Goal: Transaction & Acquisition: Purchase product/service

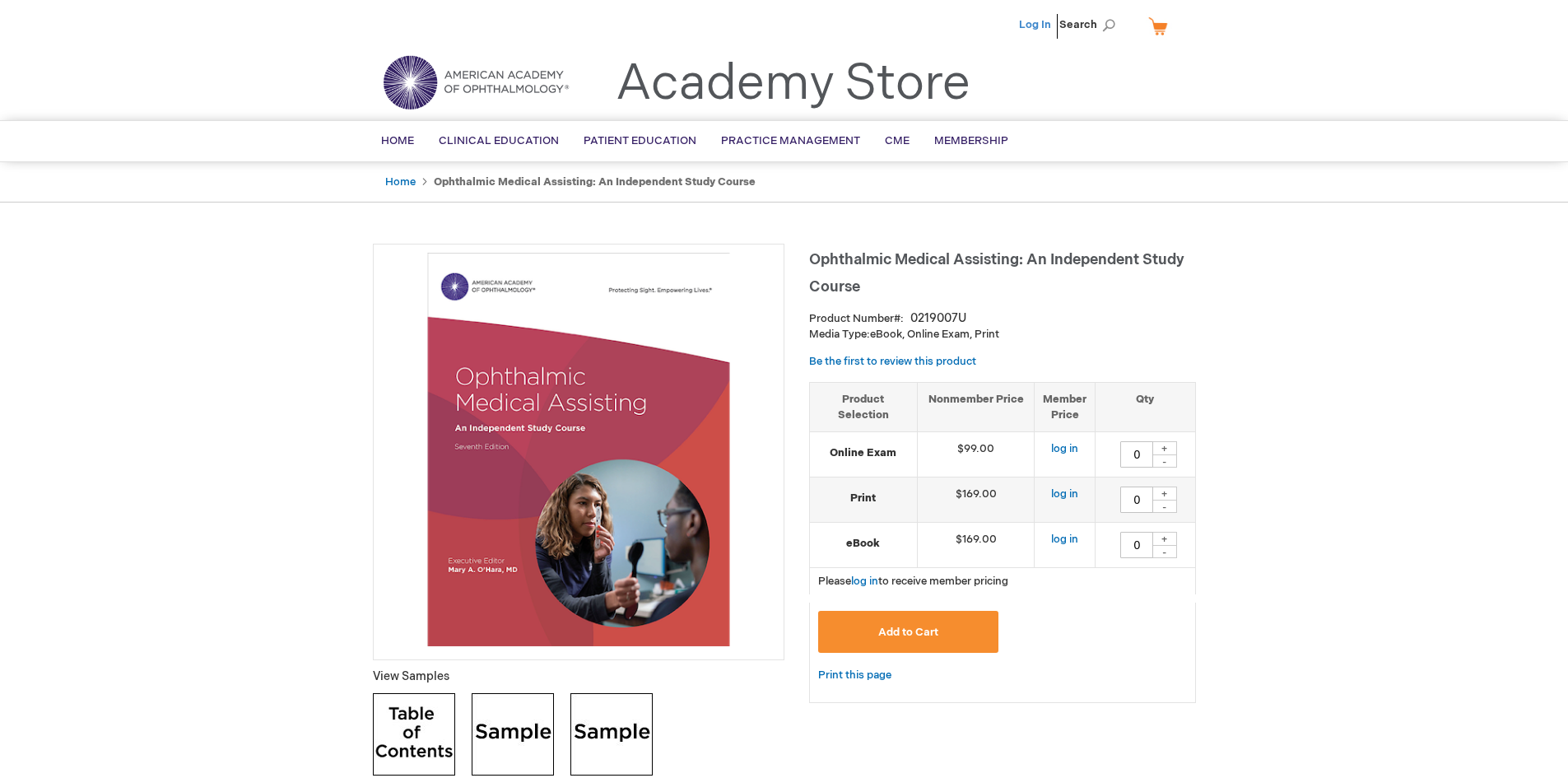
click at [1041, 23] on link "Log In" at bounding box center [1034, 25] width 32 height 13
click at [1168, 445] on div "+" at bounding box center [1165, 448] width 25 height 14
click at [1169, 445] on div "+" at bounding box center [1165, 448] width 25 height 14
click at [1169, 450] on div "+" at bounding box center [1165, 448] width 25 height 14
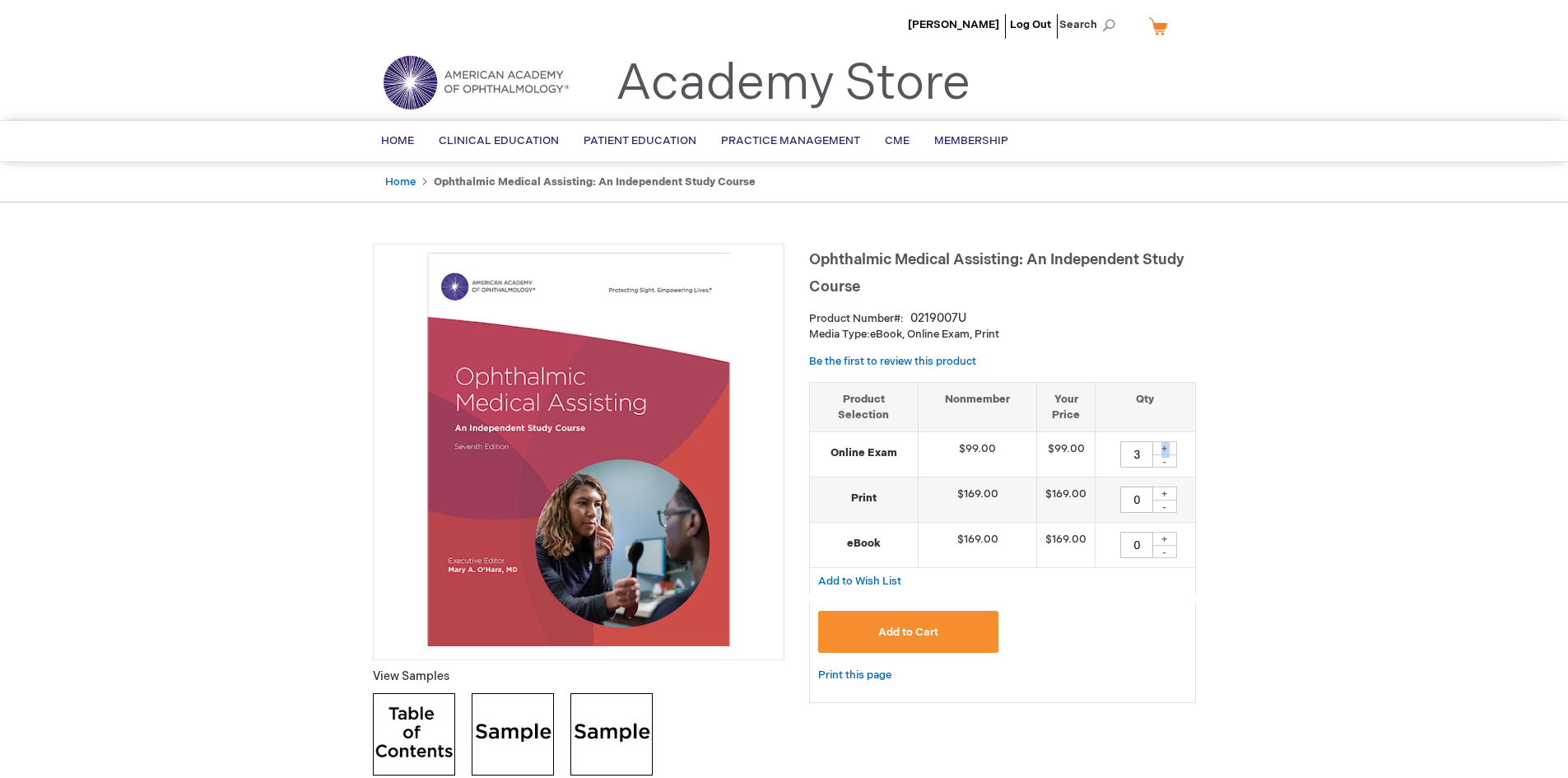
type input "4"
click at [922, 633] on span "Add to Cart" at bounding box center [908, 633] width 60 height 13
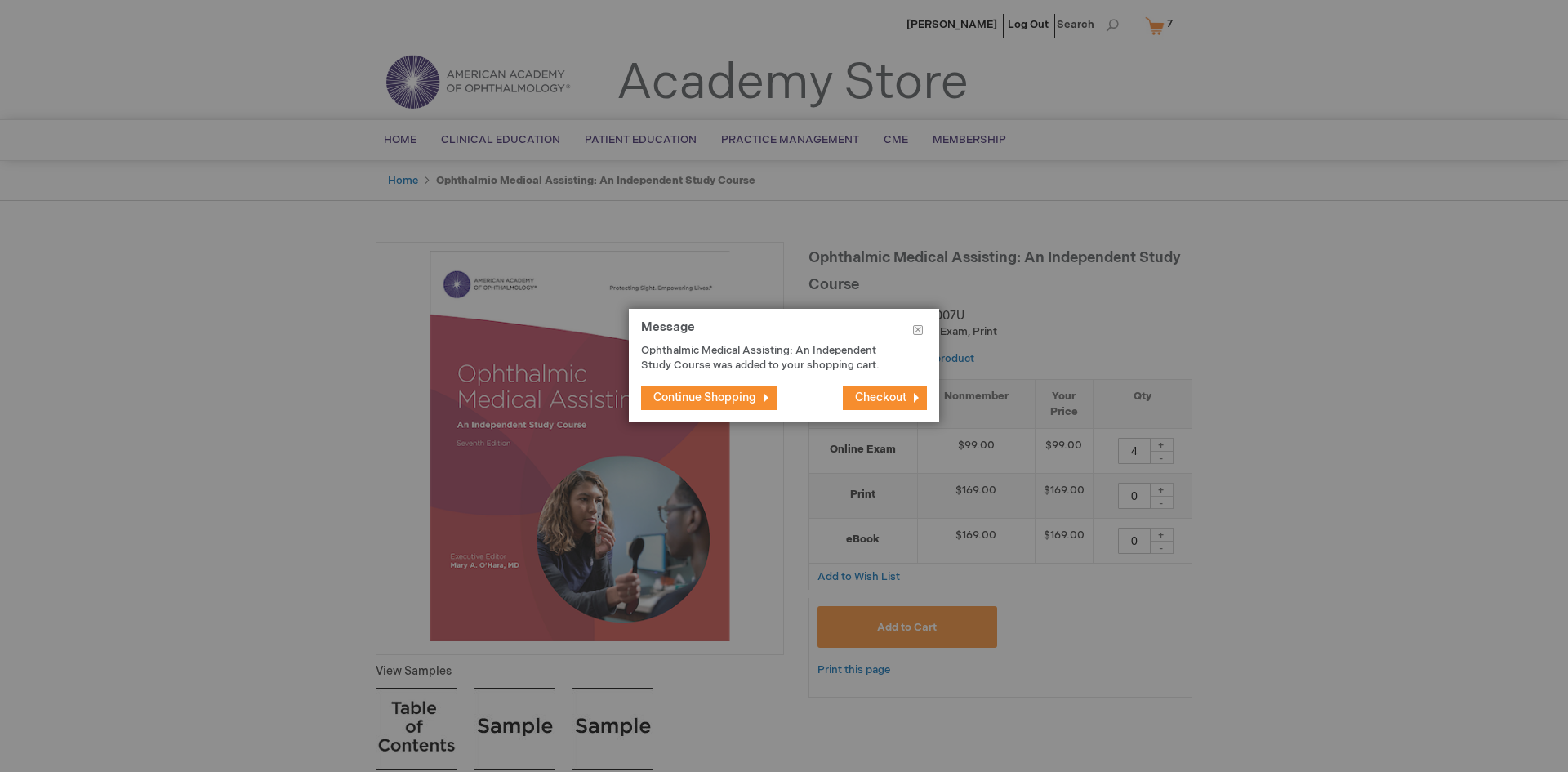
click at [864, 397] on span "Checkout" at bounding box center [880, 397] width 52 height 14
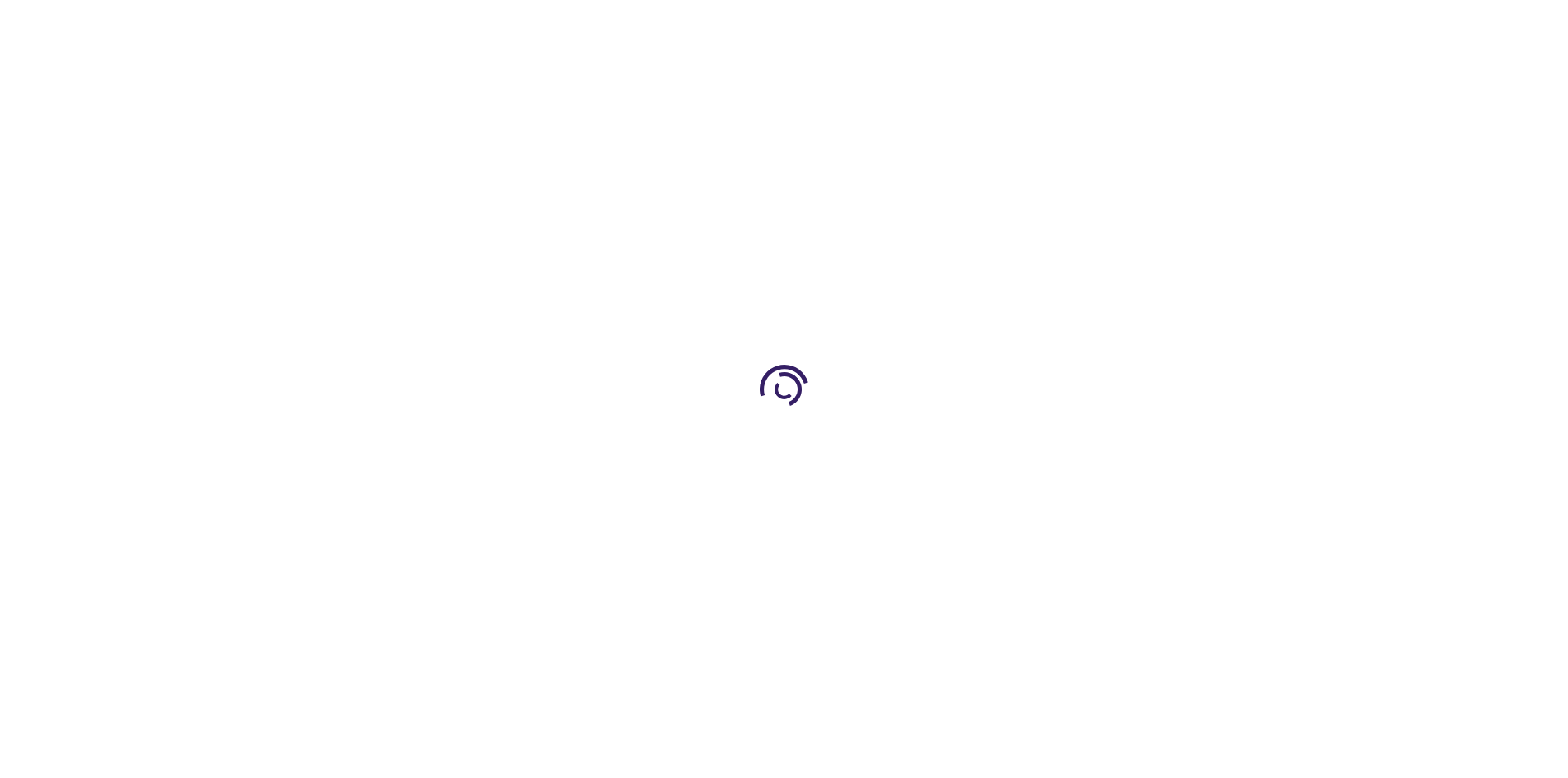
select select "US"
select select "18"
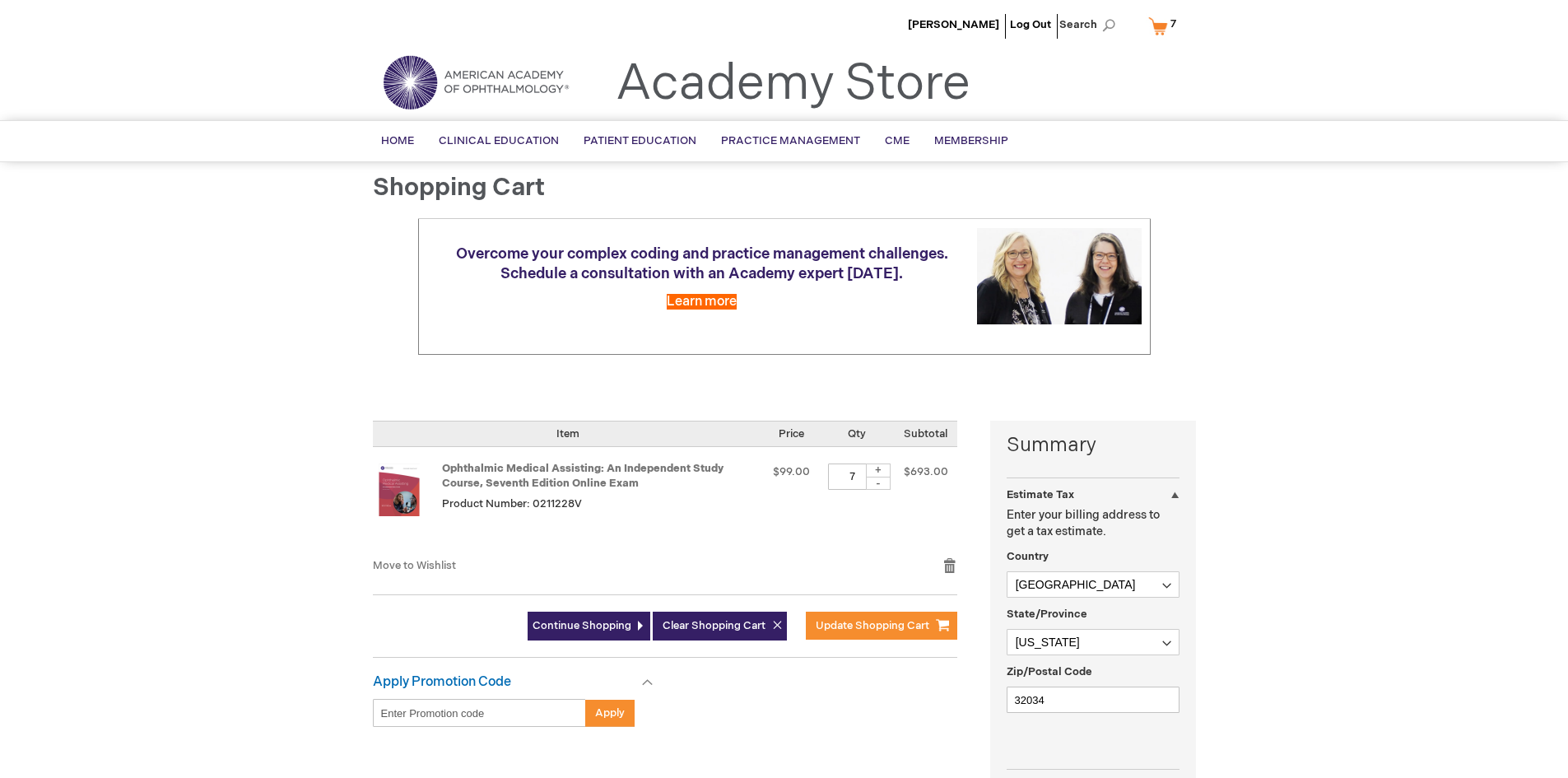
click at [885, 483] on div "-" at bounding box center [878, 483] width 25 height 13
type input "4"
click at [849, 625] on span "Update Shopping Cart" at bounding box center [872, 626] width 114 height 13
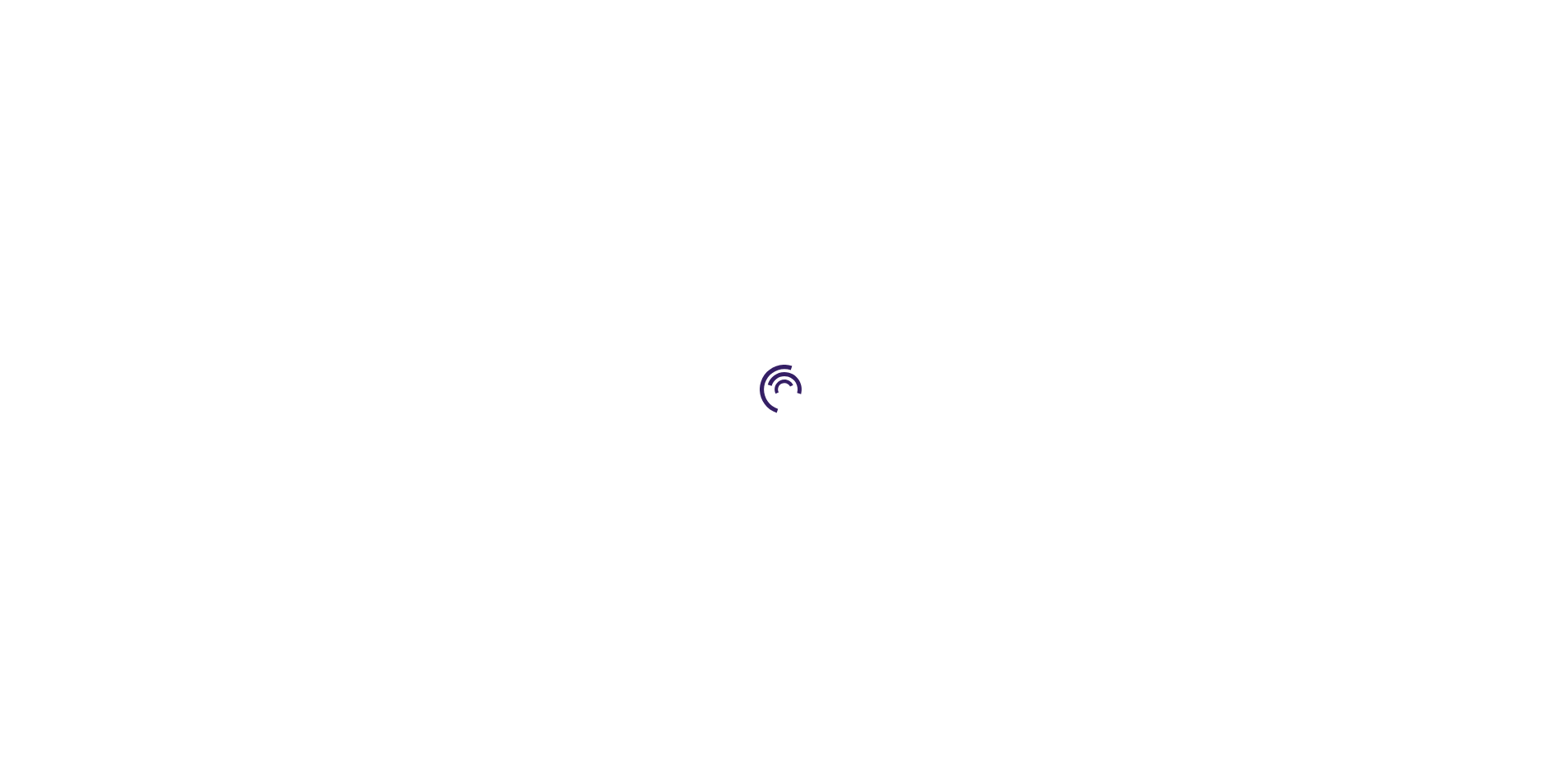
select select "US"
select select "18"
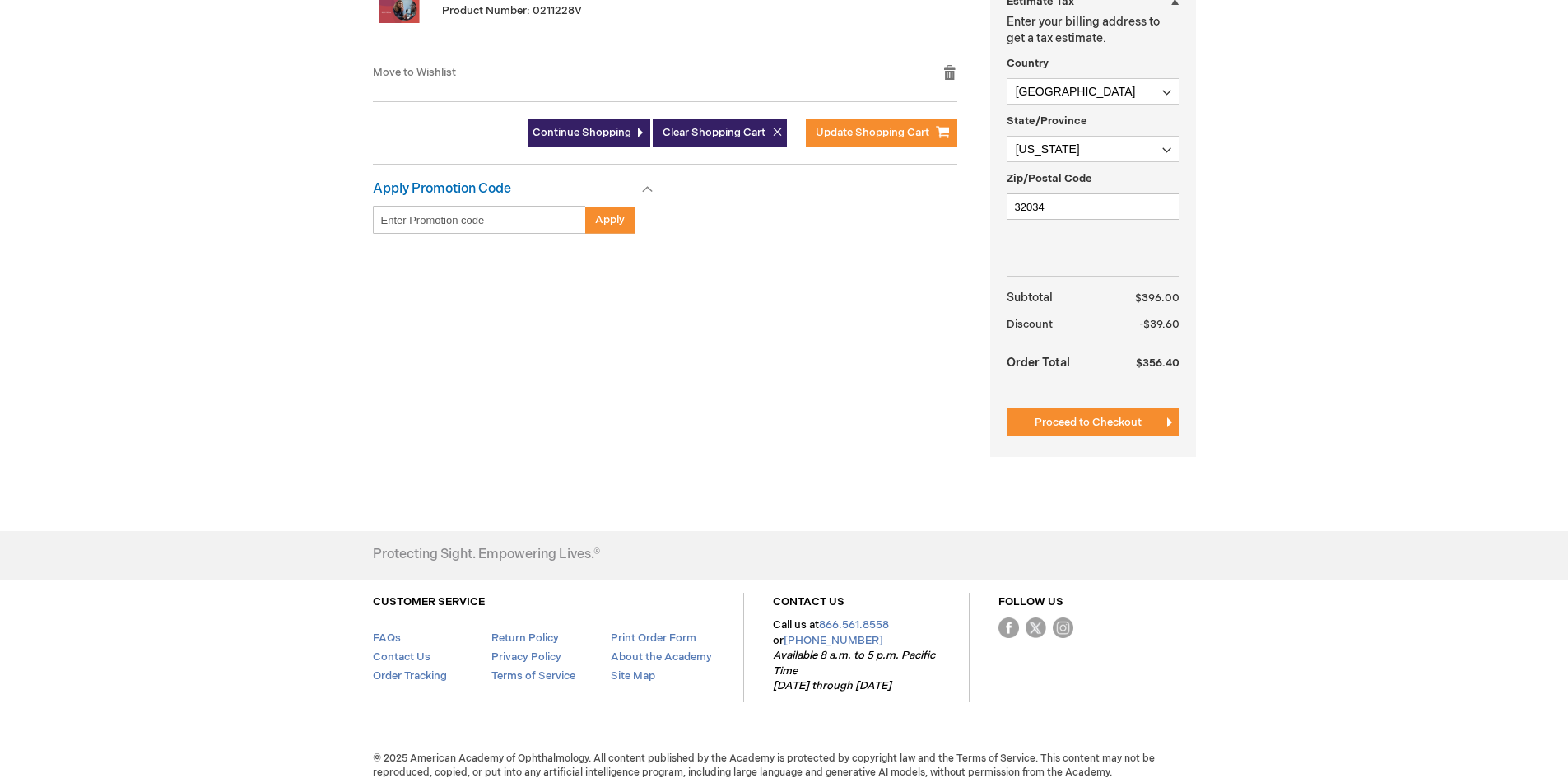
scroll to position [494, 0]
click at [1087, 412] on button "Proceed to Checkout" at bounding box center [1093, 421] width 173 height 28
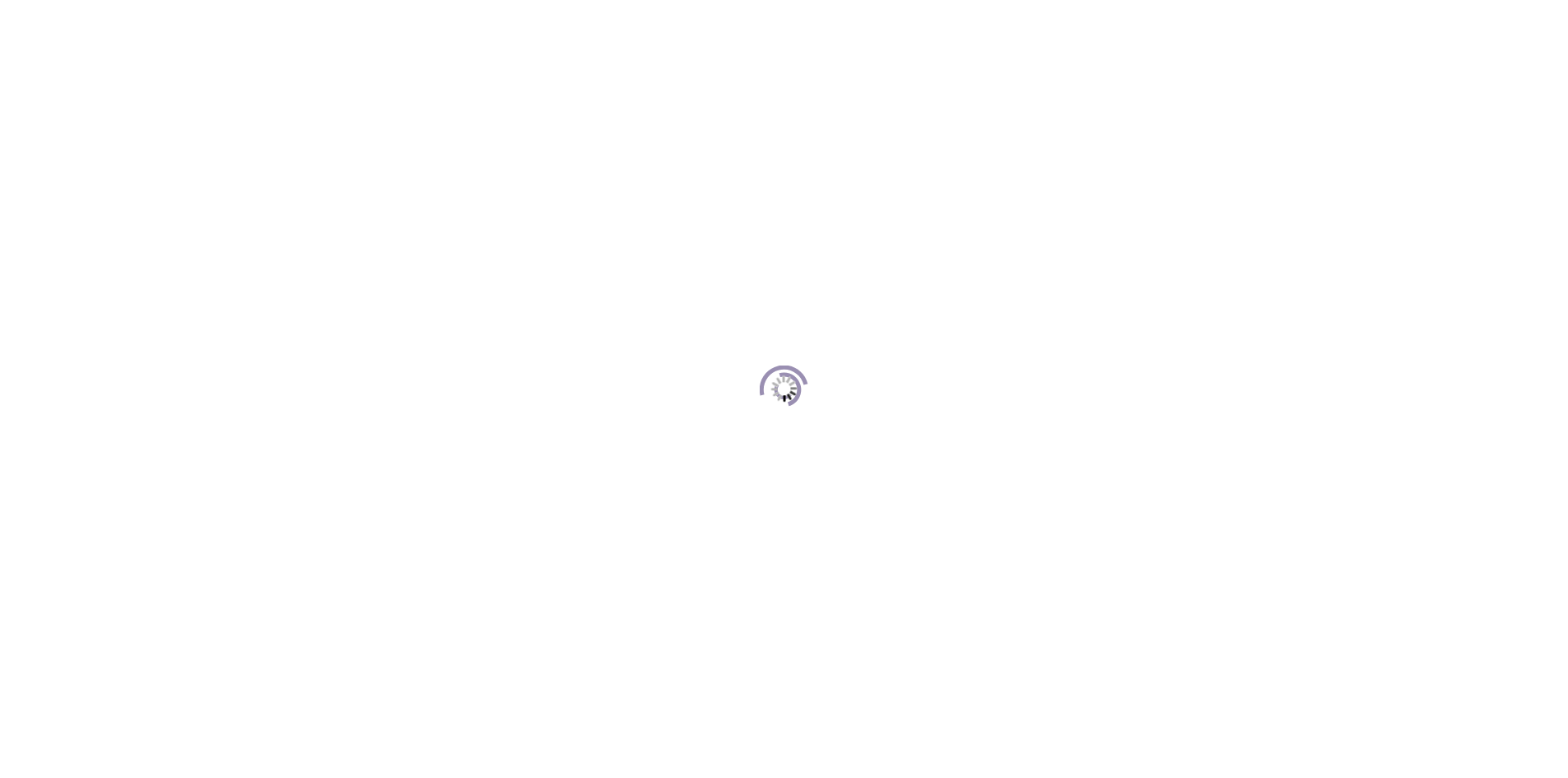
scroll to position [225, 0]
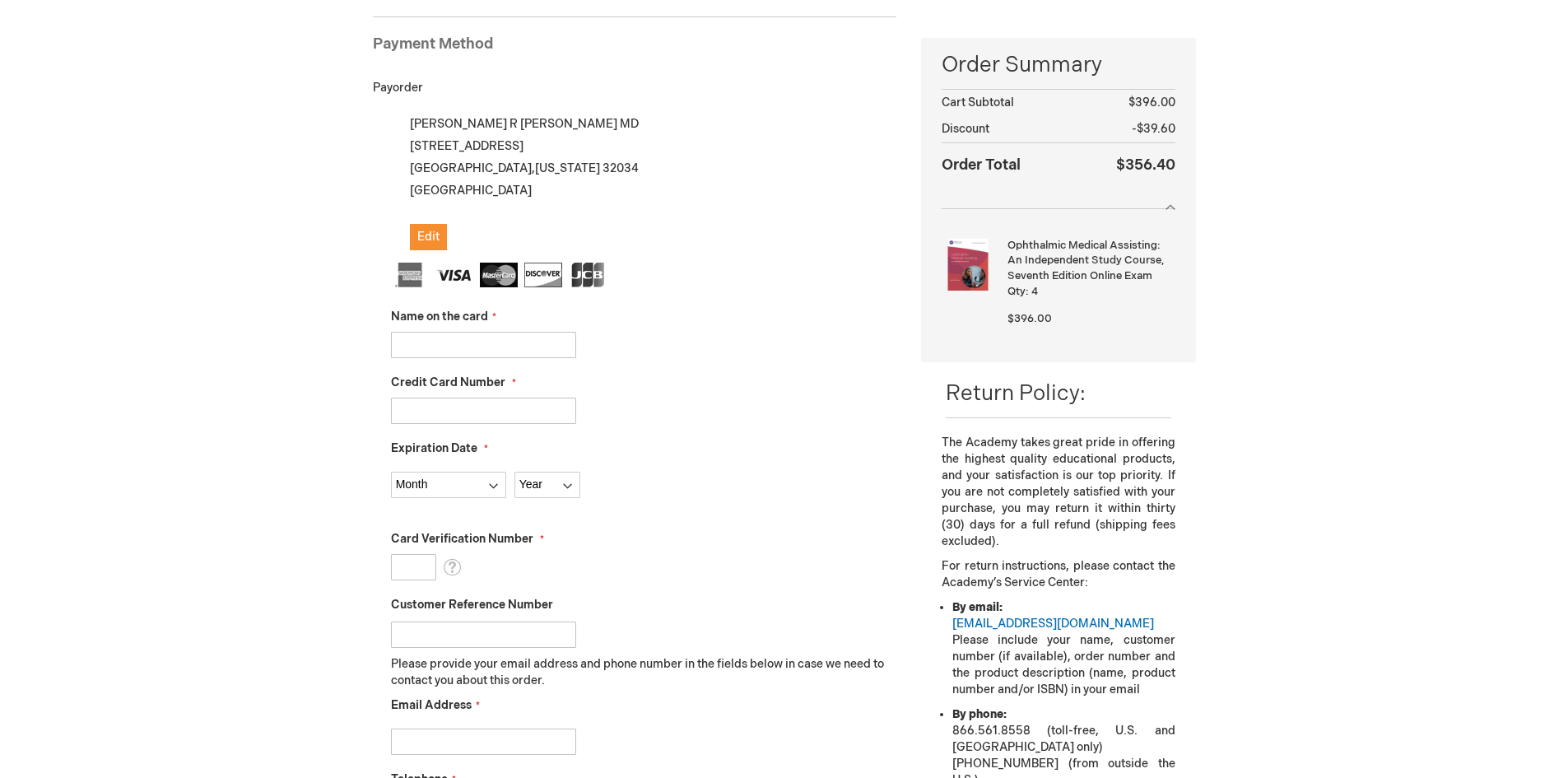
click at [476, 344] on input "Name on the card" at bounding box center [483, 345] width 185 height 26
type input "Nichole Barnett"
click at [453, 414] on input "Credit Card Number" at bounding box center [483, 410] width 185 height 26
type input "4154179001505047"
click at [446, 480] on select "Month 01 - January 02 - February 03 - March 04 - April 05 - May 06 - June 07 - …" at bounding box center [449, 484] width 116 height 26
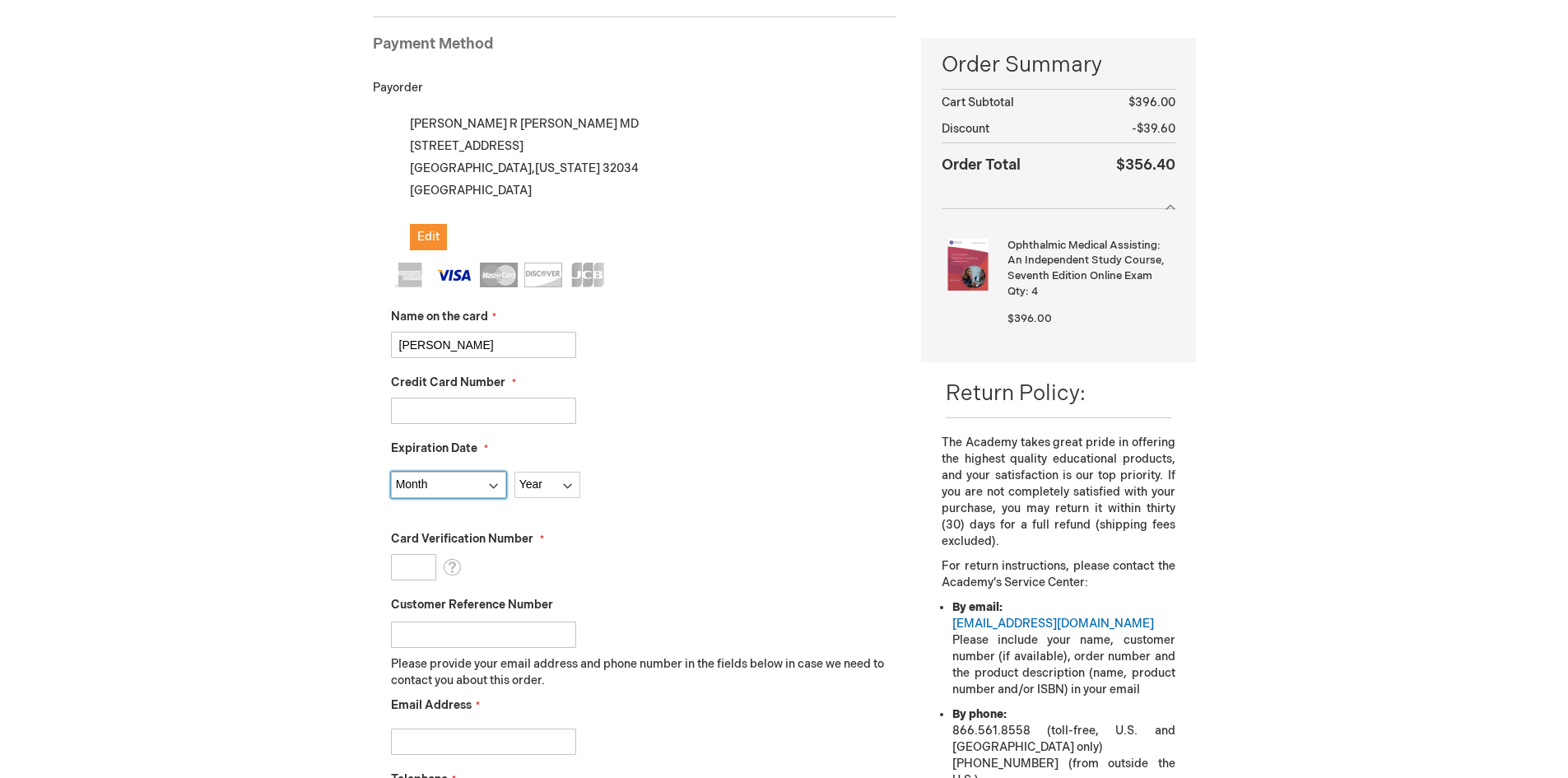
select select "8"
click at [391, 472] on select "Month 01 - January 02 - February 03 - March 04 - April 05 - May 06 - June 07 - …" at bounding box center [449, 484] width 116 height 26
click at [565, 489] on select "Year 2025 2026 2027 2028 2029 2030 2031 2032 2033 2034 2035" at bounding box center [547, 484] width 65 height 26
select select "2027"
click at [514, 472] on select "Year 2025 2026 2027 2028 2029 2030 2031 2032 2033 2034 2035" at bounding box center [547, 484] width 65 height 26
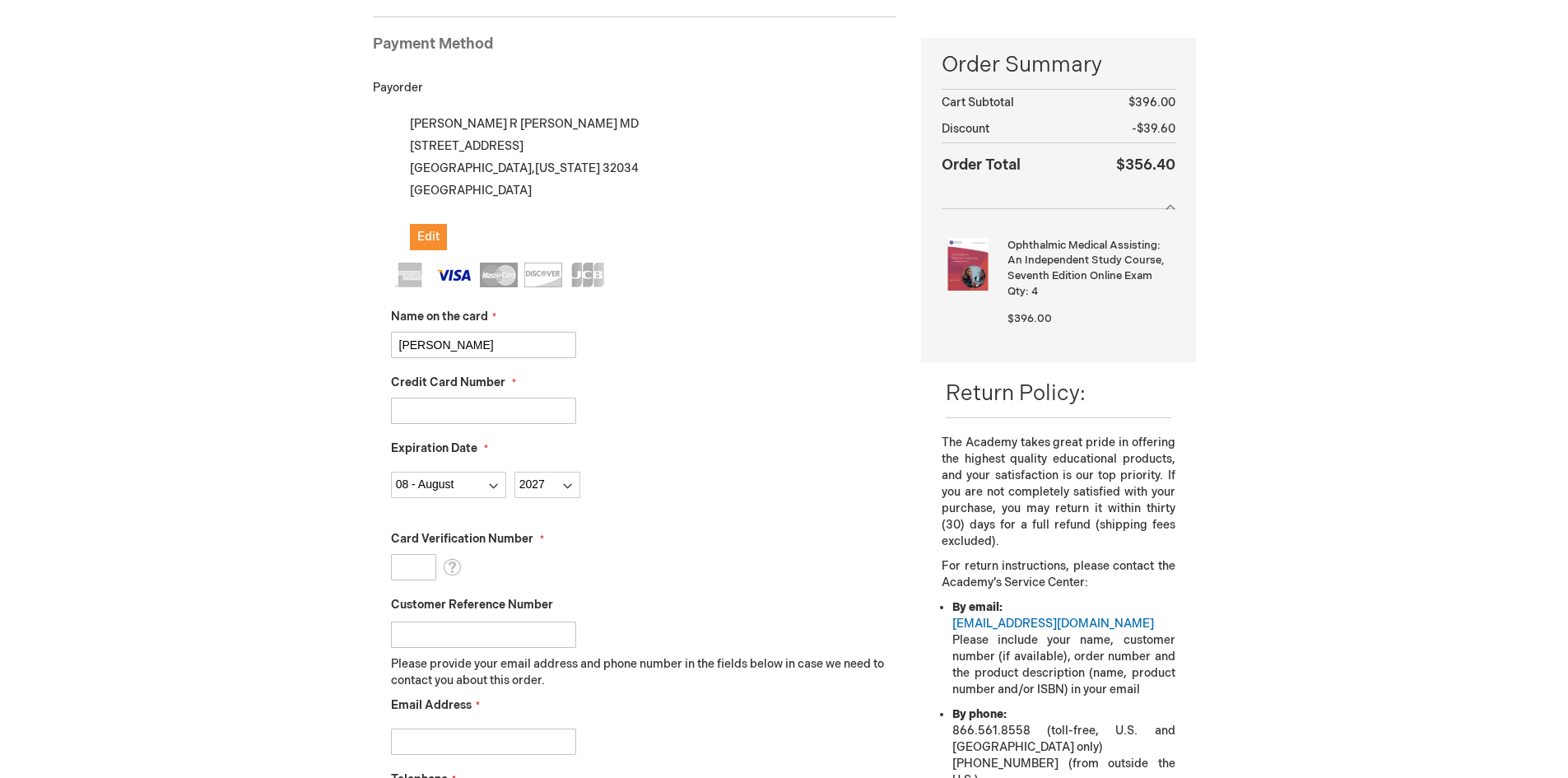
click at [430, 569] on input "Card Verification Number" at bounding box center [413, 566] width 45 height 26
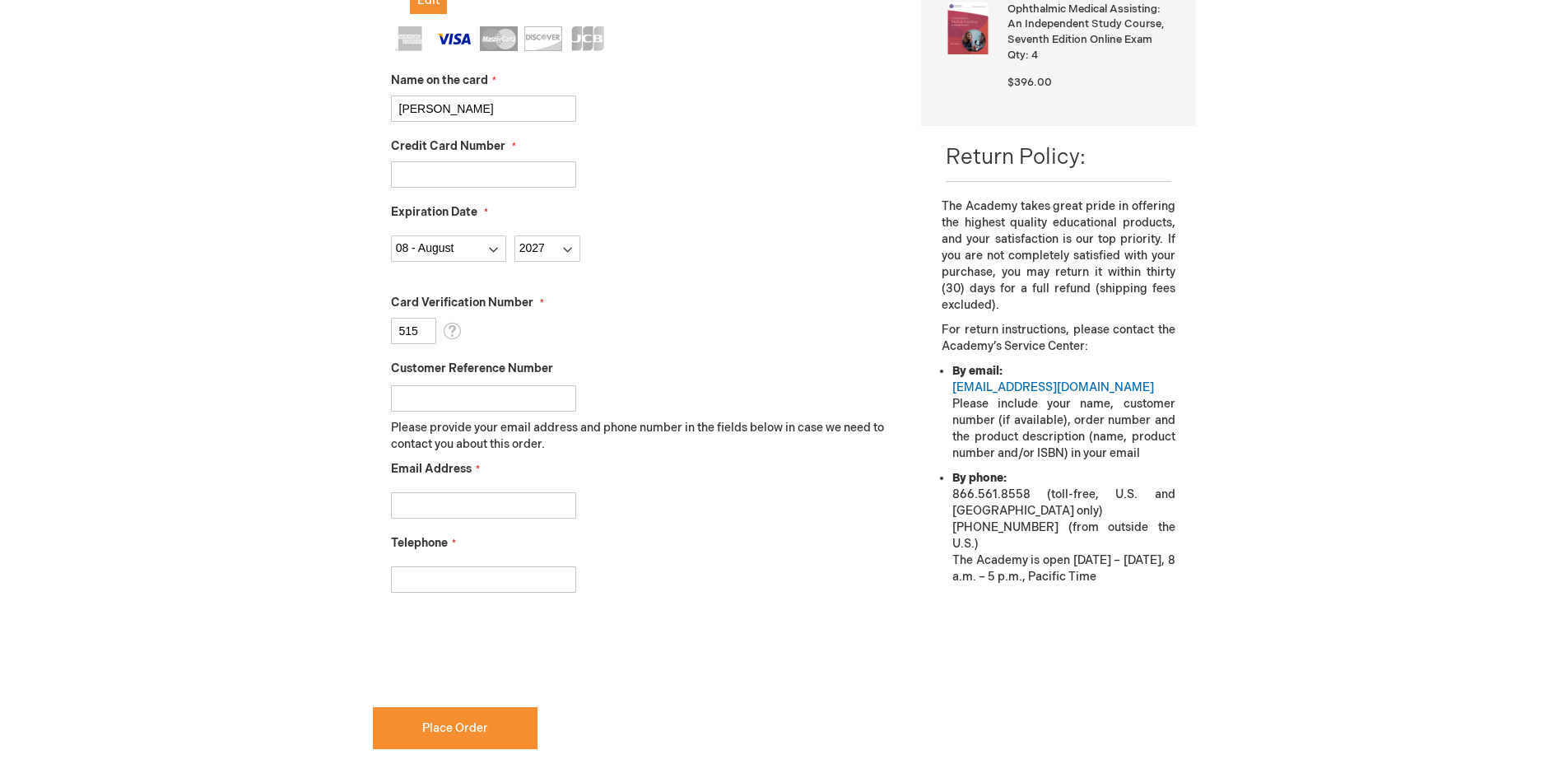
scroll to position [473, 0]
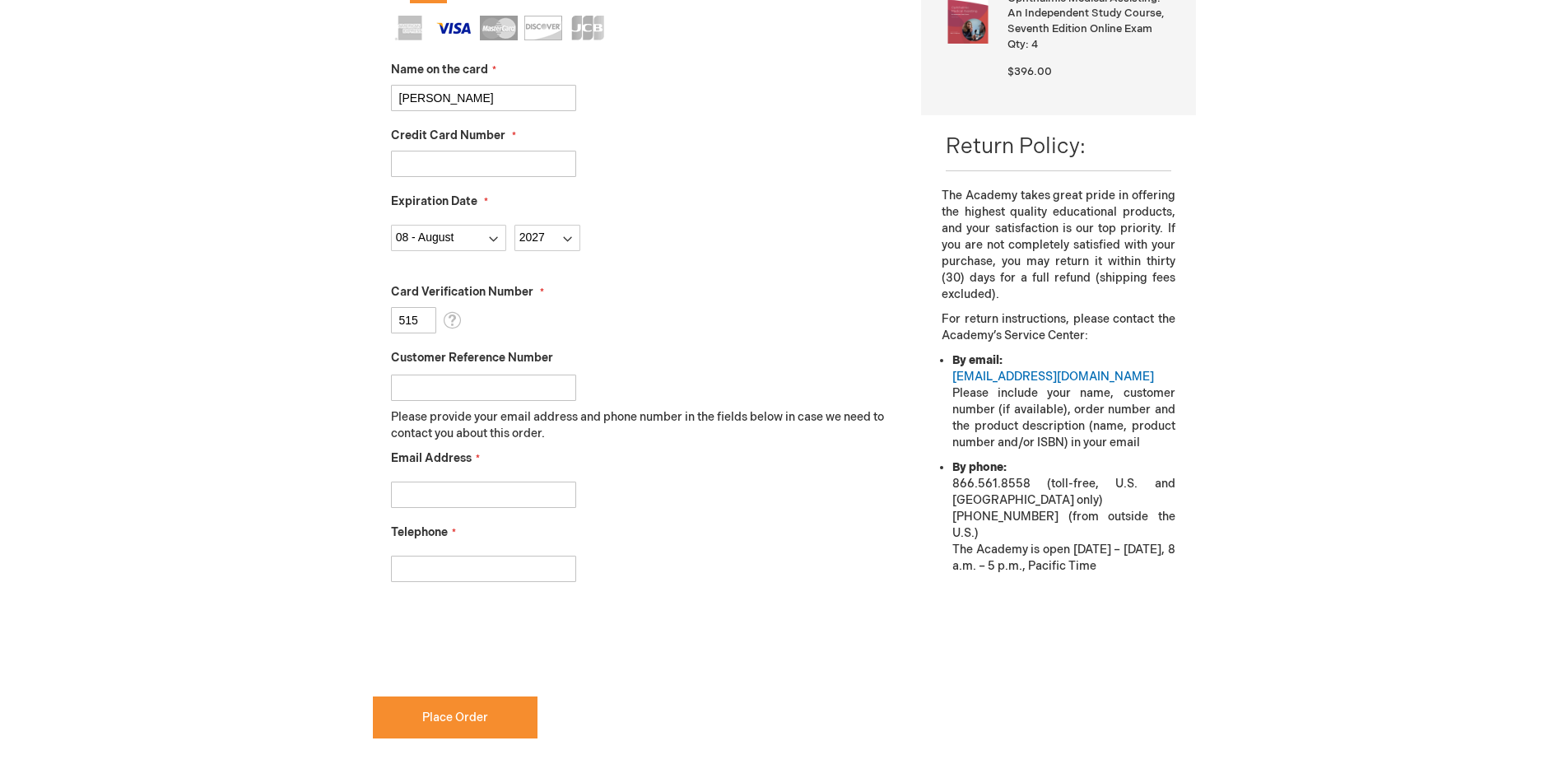
type input "515"
click at [442, 495] on input "Email Address" at bounding box center [483, 494] width 185 height 26
type input "nbarnett@coastalvisioncenter.com"
type input "9042615741"
checkbox input "true"
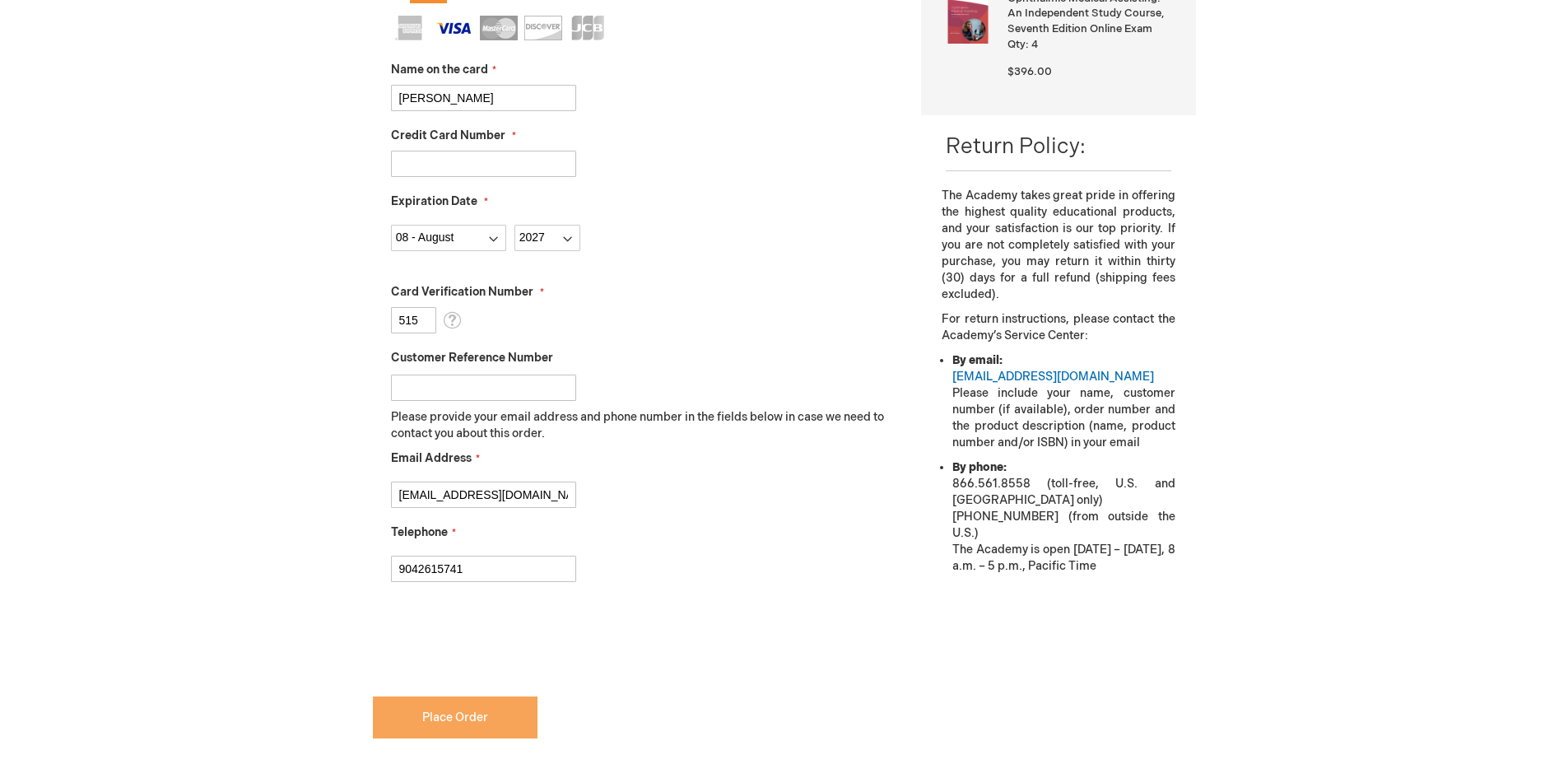
click at [467, 713] on span "Place Order" at bounding box center [455, 717] width 65 height 14
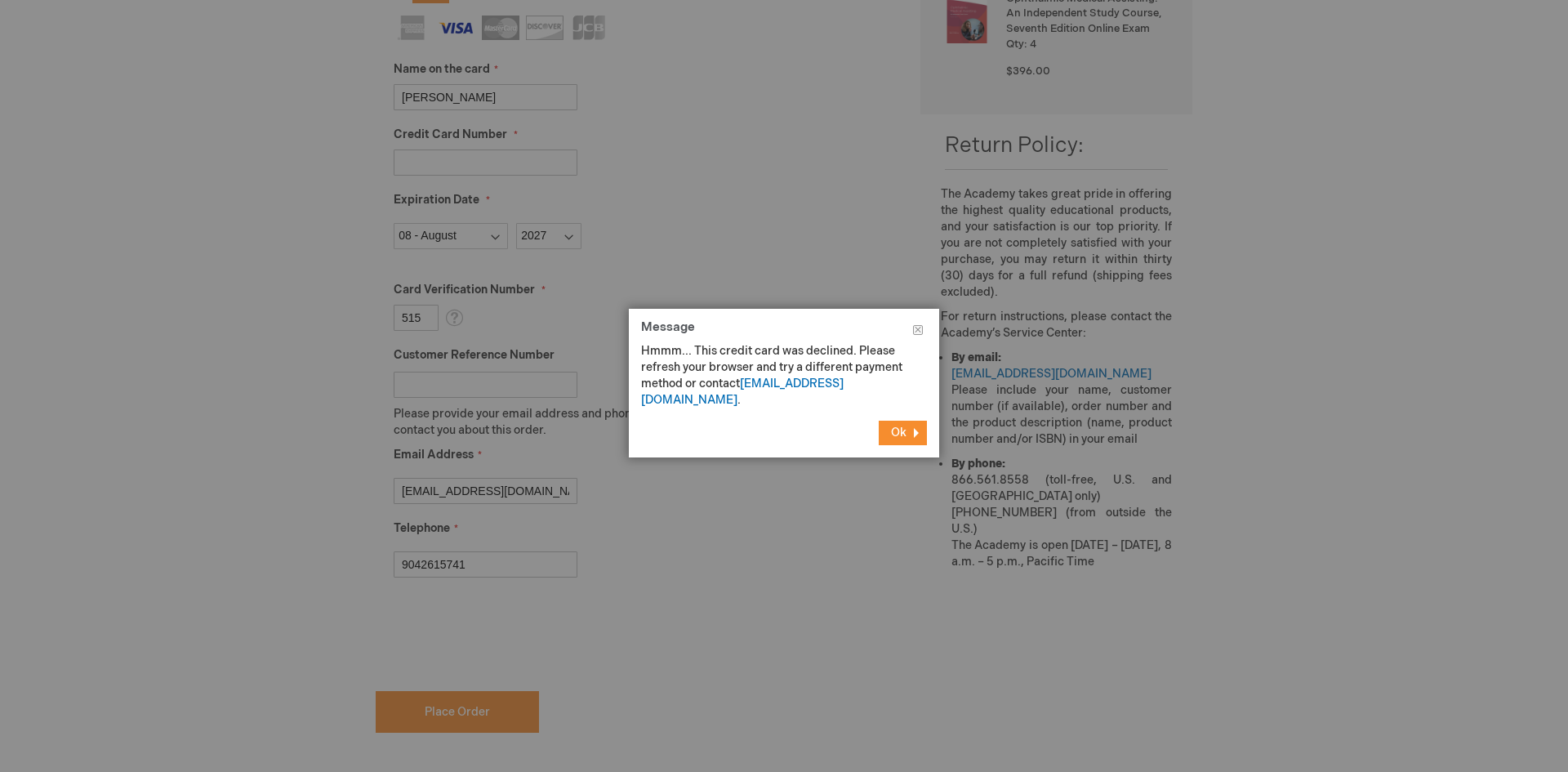
click at [901, 425] on span "Ok" at bounding box center [899, 432] width 15 height 14
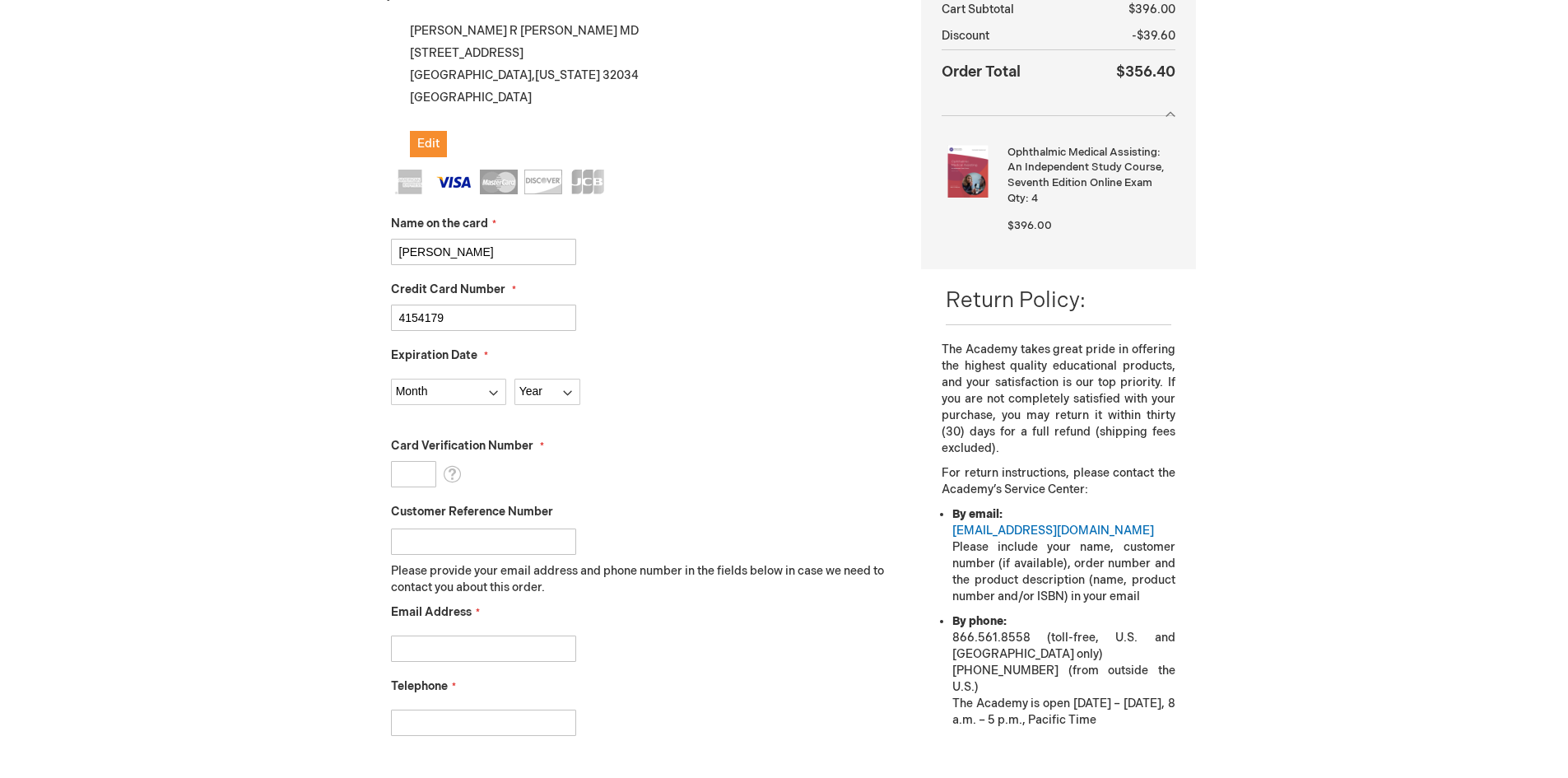
type input "4154179001505047"
click at [484, 392] on select "Month 01 - January 02 - February 03 - March 04 - April 05 - May 06 - June 07 - …" at bounding box center [449, 391] width 116 height 26
select select "8"
click at [391, 378] on select "Month 01 - January 02 - February 03 - March 04 - April 05 - May 06 - June 07 - …" at bounding box center [449, 391] width 116 height 26
click at [571, 394] on select "Year 2025 2026 2027 2028 2029 2030 2031 2032 2033 2034 2035" at bounding box center [547, 391] width 65 height 26
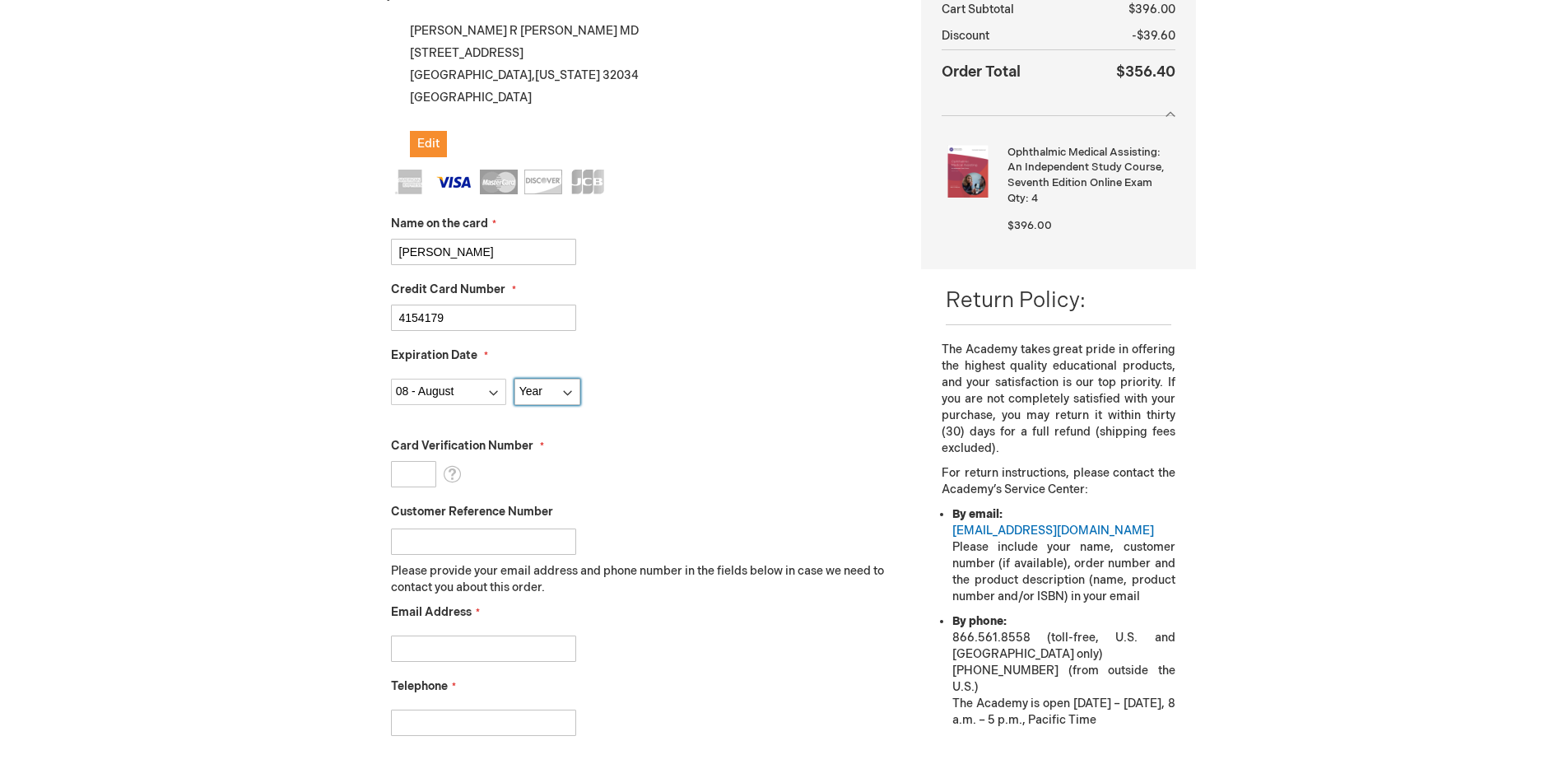
select select "2027"
click at [514, 378] on select "Year 2025 2026 2027 2028 2029 2030 2031 2032 2033 2034 2035" at bounding box center [547, 391] width 65 height 26
click at [428, 478] on input "Card Verification Number" at bounding box center [413, 474] width 45 height 26
type input "516"
click at [450, 638] on input "Email Address" at bounding box center [483, 648] width 185 height 26
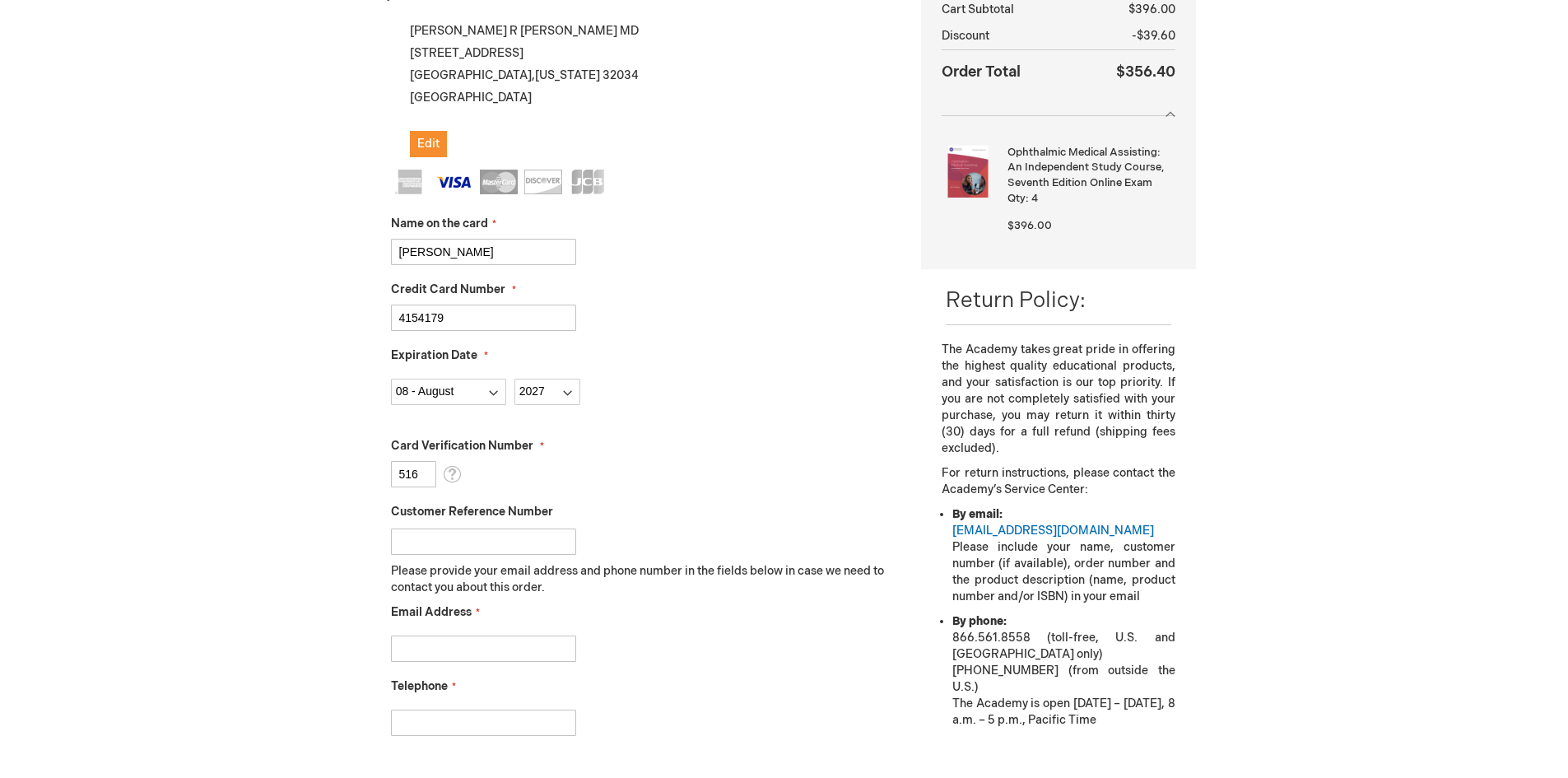
type input "nbarnett@coastalvisioncenter.com"
type input "9042615741"
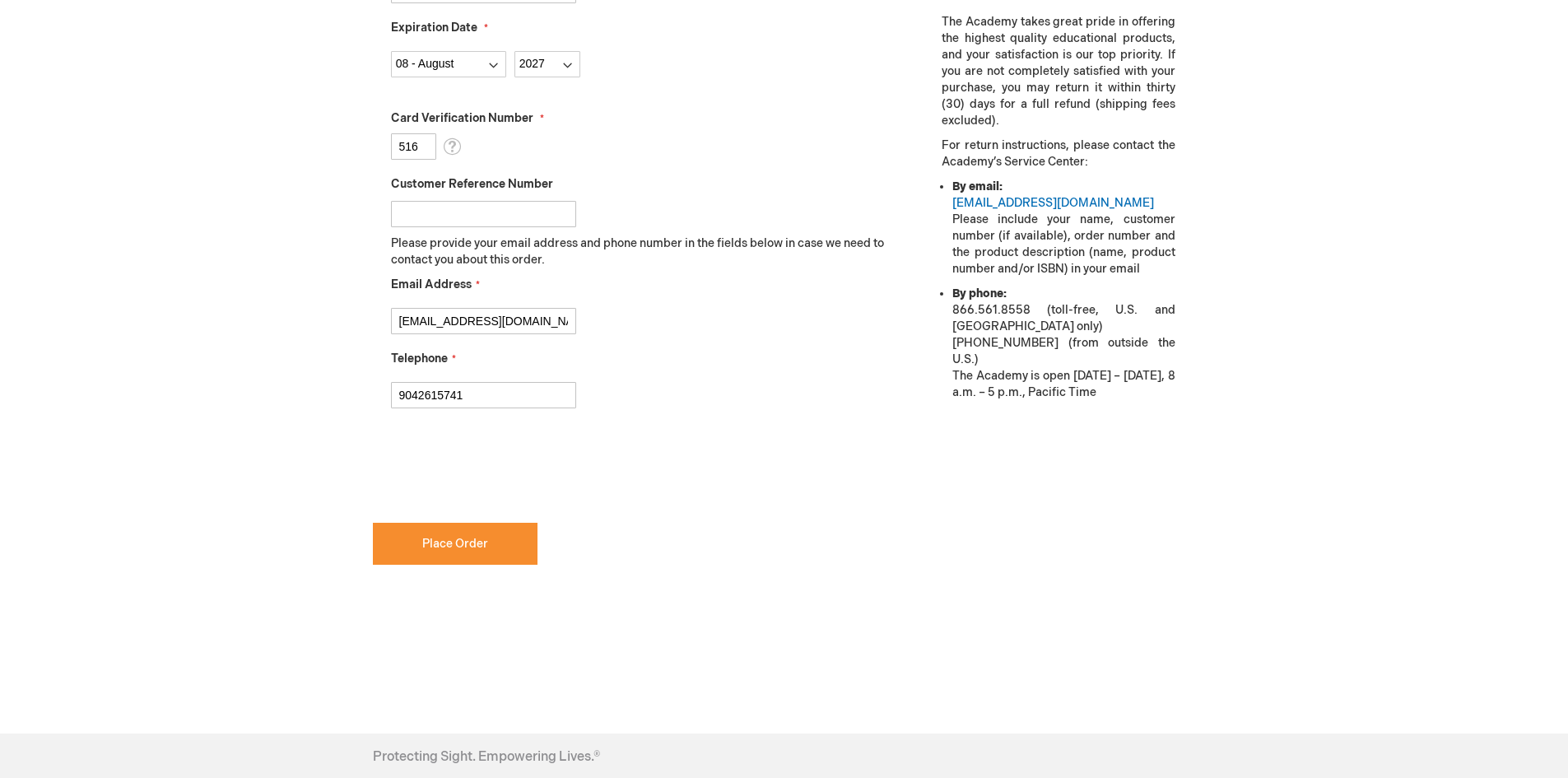
scroll to position [648, 0]
checkbox input "true"
click at [476, 553] on button "Place Order" at bounding box center [454, 542] width 165 height 42
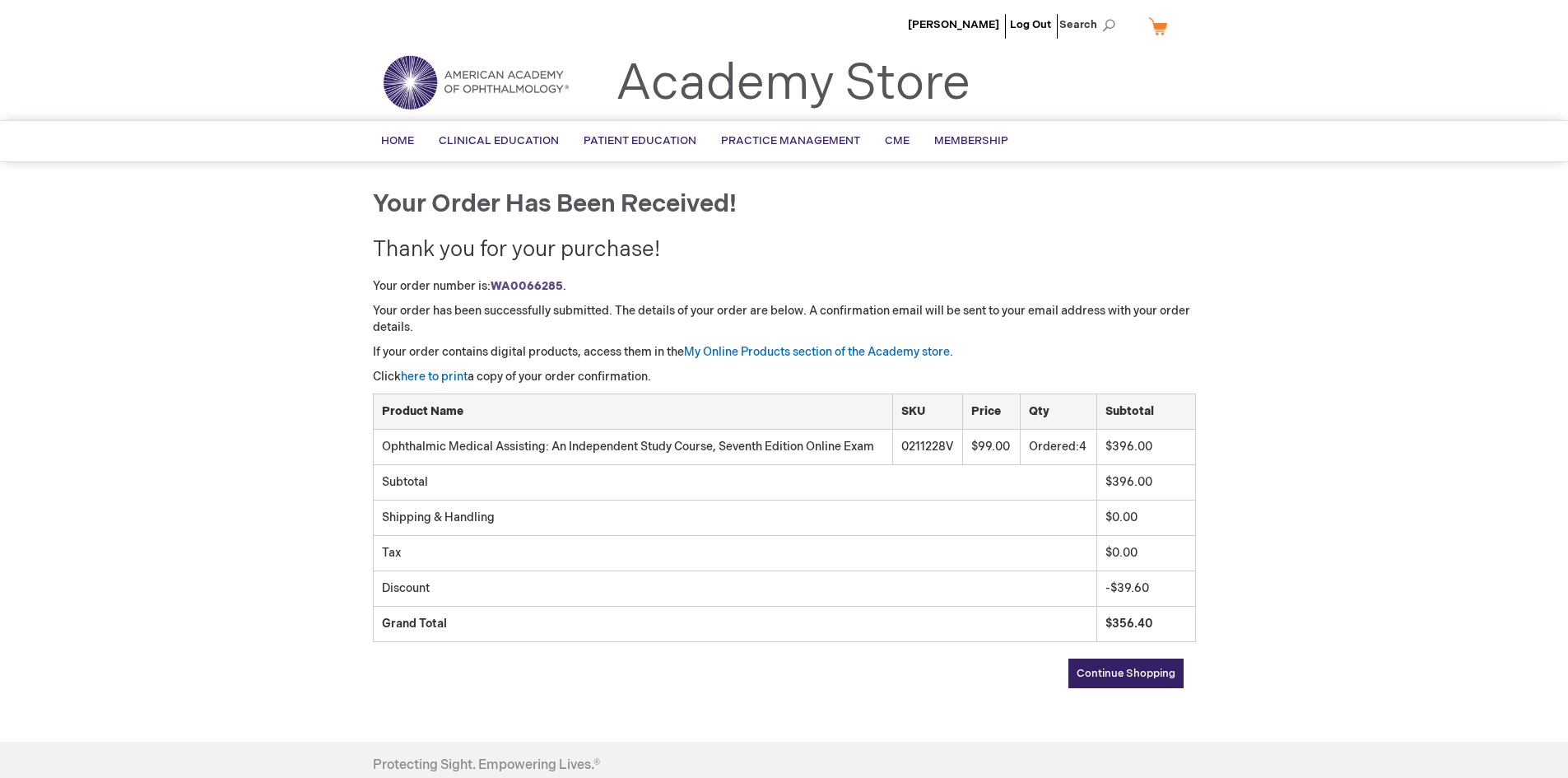
drag, startPoint x: 1267, startPoint y: 59, endPoint x: 1275, endPoint y: 31, distance: 29.1
click at [1267, 59] on header "James Stackhouse Log Out Search My Cart CLOSE RECENTLY ADDED ITEM(S) Close Ther…" at bounding box center [784, 60] width 1568 height 120
